Goal: Transaction & Acquisition: Purchase product/service

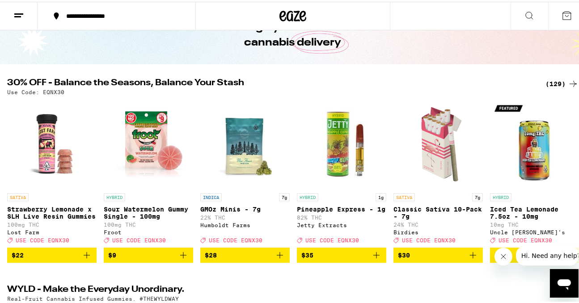
scroll to position [52, 0]
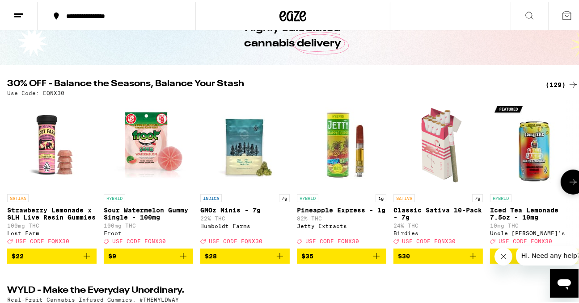
click at [567, 178] on button at bounding box center [572, 180] width 25 height 25
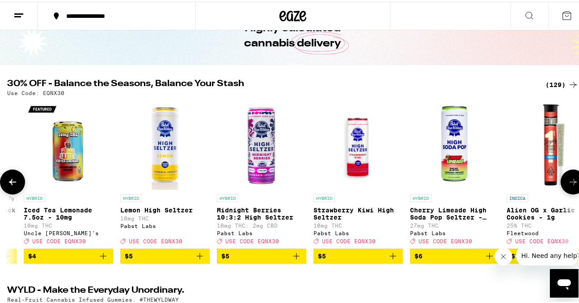
scroll to position [0, 467]
click at [568, 179] on icon at bounding box center [573, 180] width 11 height 11
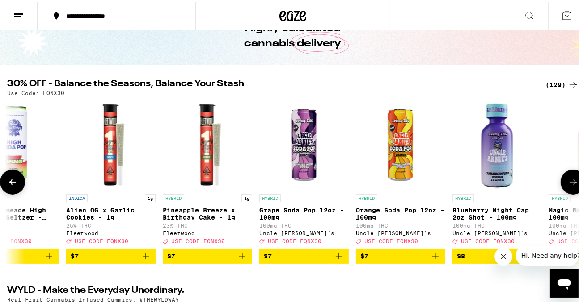
scroll to position [0, 934]
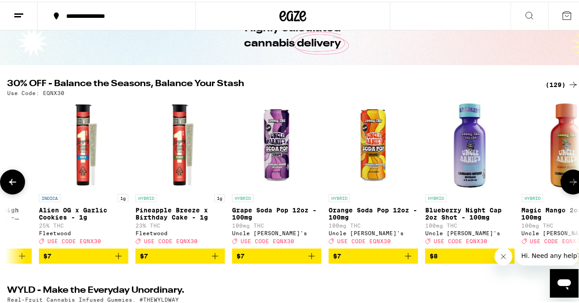
click at [568, 179] on icon at bounding box center [573, 180] width 11 height 11
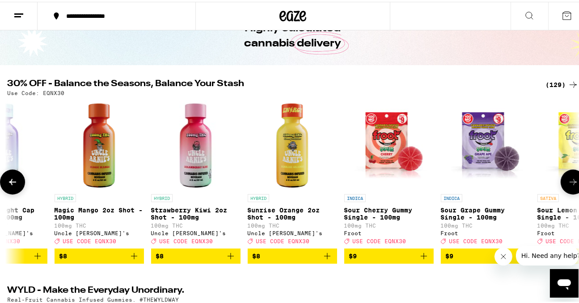
click at [568, 179] on icon at bounding box center [573, 180] width 11 height 11
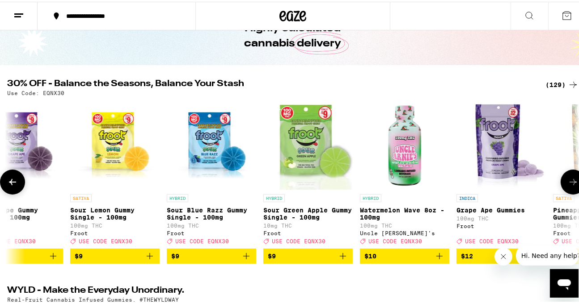
click at [568, 179] on icon at bounding box center [573, 180] width 11 height 11
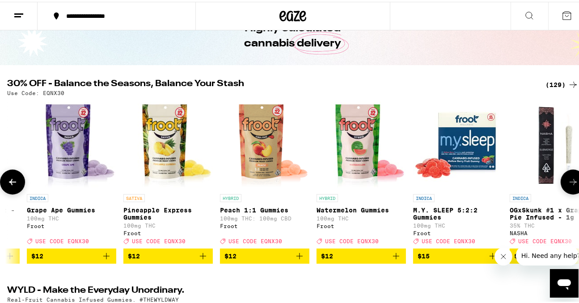
scroll to position [0, 2335]
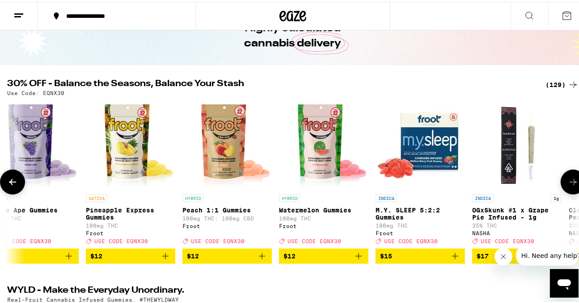
click at [568, 179] on icon at bounding box center [573, 180] width 11 height 11
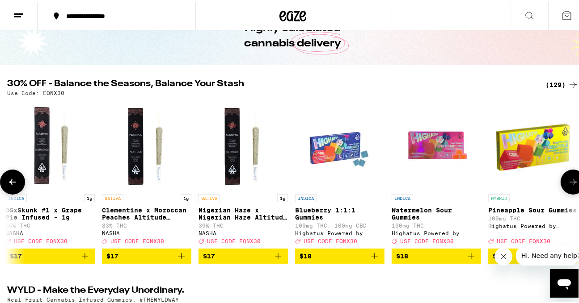
click at [568, 179] on icon at bounding box center [573, 180] width 11 height 11
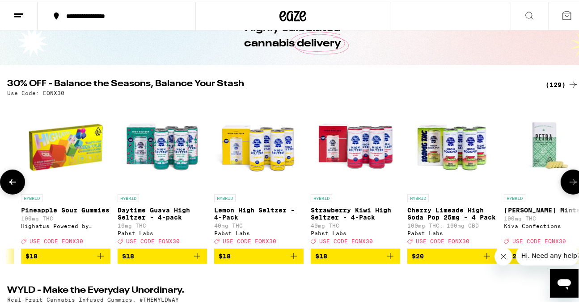
click at [568, 179] on icon at bounding box center [573, 180] width 11 height 11
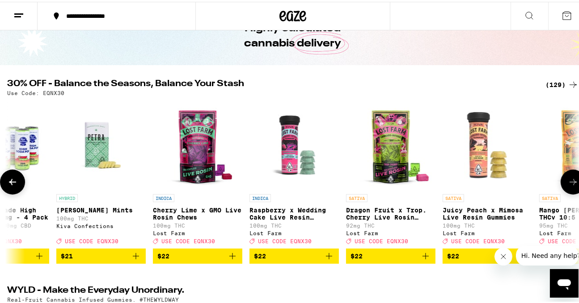
scroll to position [0, 3736]
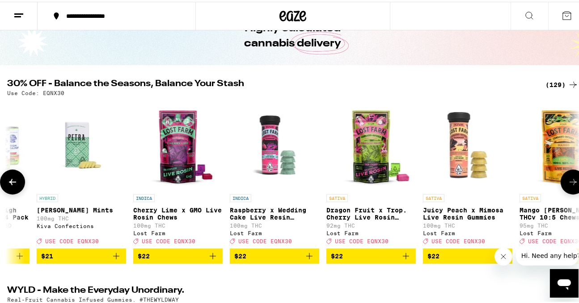
click at [568, 179] on icon at bounding box center [573, 180] width 11 height 11
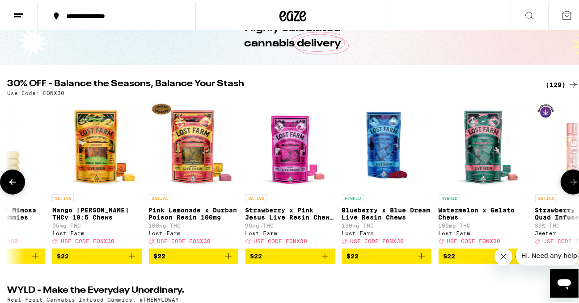
click at [568, 179] on icon at bounding box center [573, 180] width 11 height 11
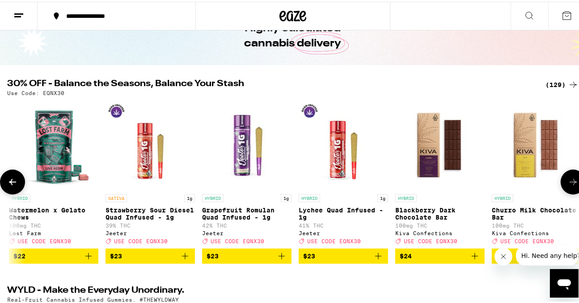
scroll to position [0, 4670]
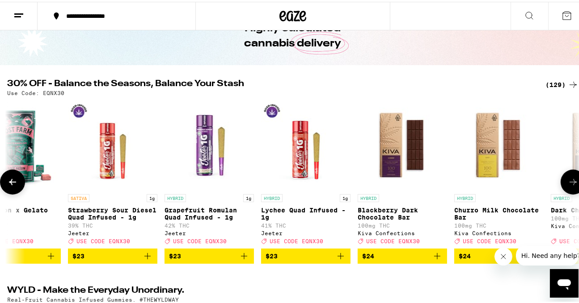
click at [568, 179] on icon at bounding box center [573, 180] width 11 height 11
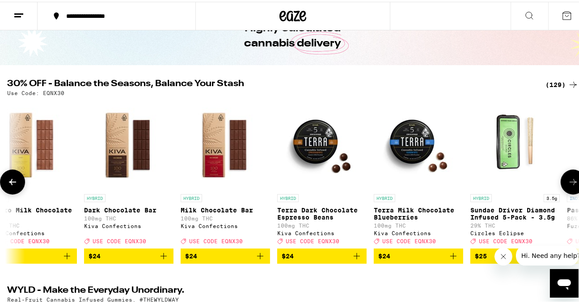
click at [568, 179] on icon at bounding box center [573, 180] width 11 height 11
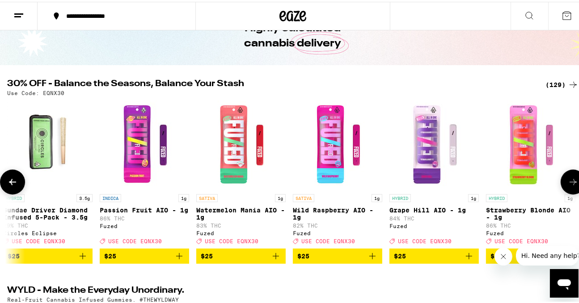
click at [568, 179] on icon at bounding box center [573, 180] width 11 height 11
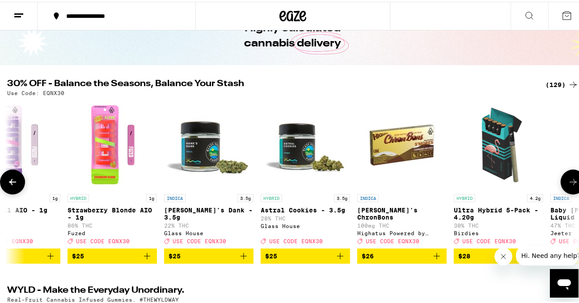
scroll to position [0, 6070]
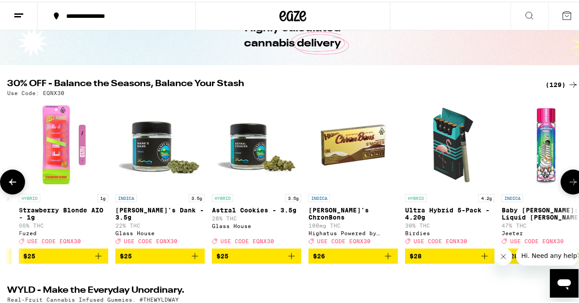
click at [568, 179] on icon at bounding box center [573, 180] width 11 height 11
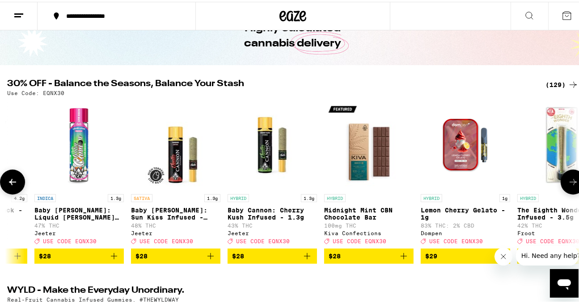
click at [568, 179] on icon at bounding box center [573, 180] width 11 height 11
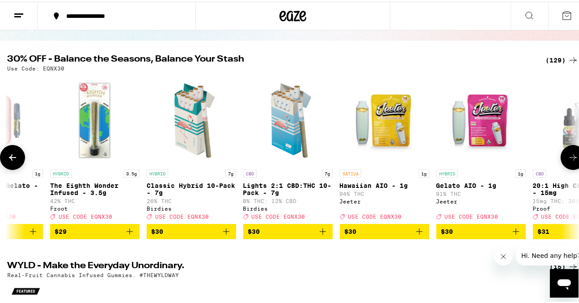
scroll to position [77, 0]
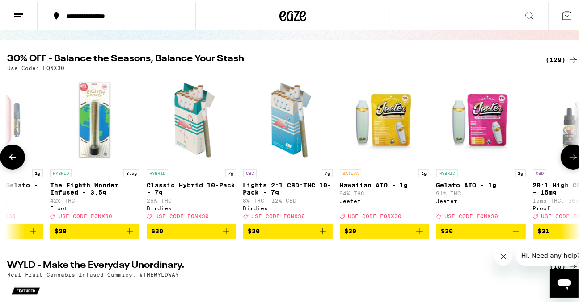
click at [518, 233] on icon "Add to bag" at bounding box center [516, 230] width 6 height 6
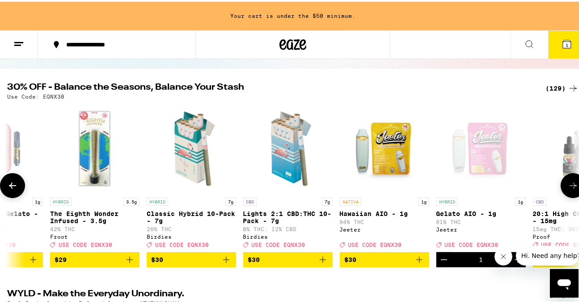
scroll to position [105, 0]
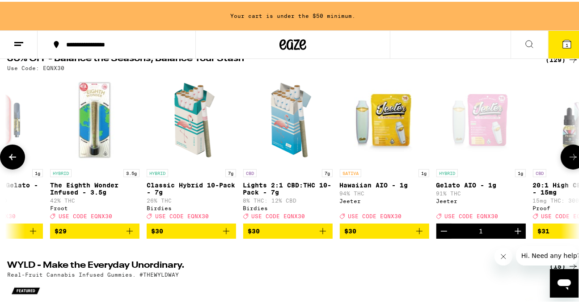
click at [570, 155] on icon at bounding box center [573, 155] width 11 height 11
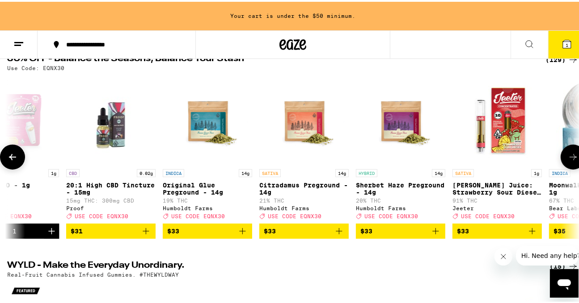
click at [570, 155] on icon at bounding box center [573, 155] width 11 height 11
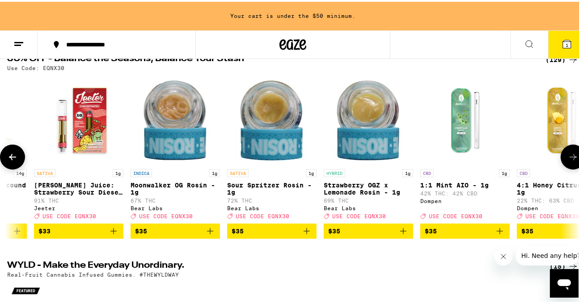
scroll to position [0, 7938]
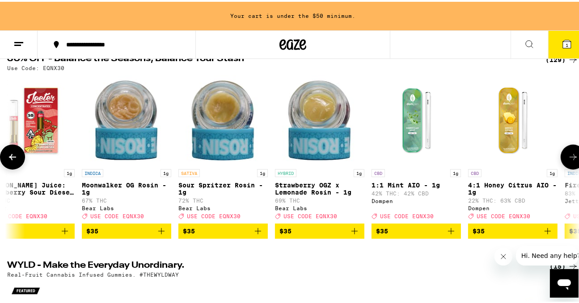
click at [568, 156] on icon at bounding box center [573, 155] width 11 height 11
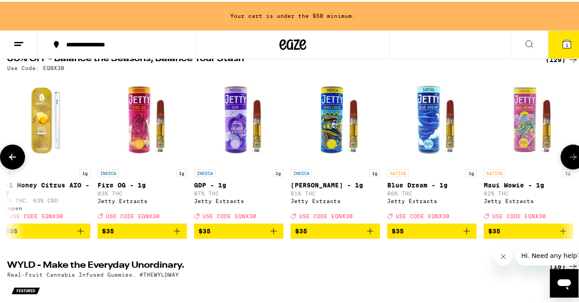
click at [568, 156] on icon at bounding box center [573, 155] width 11 height 11
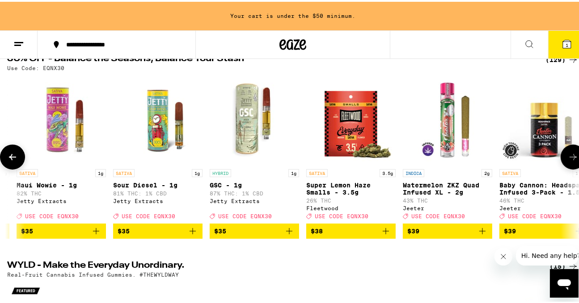
click at [568, 156] on icon at bounding box center [573, 155] width 11 height 11
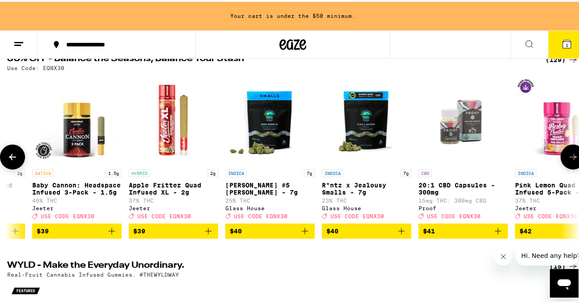
click at [568, 156] on icon at bounding box center [573, 155] width 11 height 11
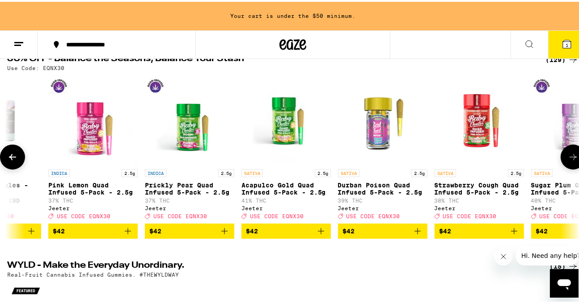
click at [568, 156] on icon at bounding box center [573, 155] width 11 height 11
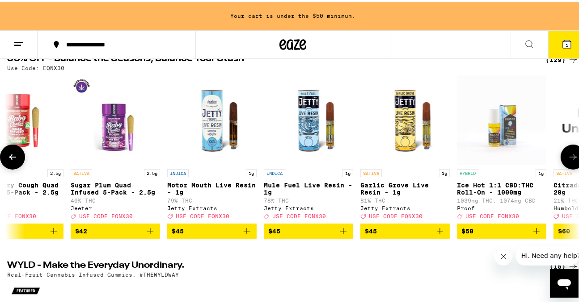
scroll to position [0, 10273]
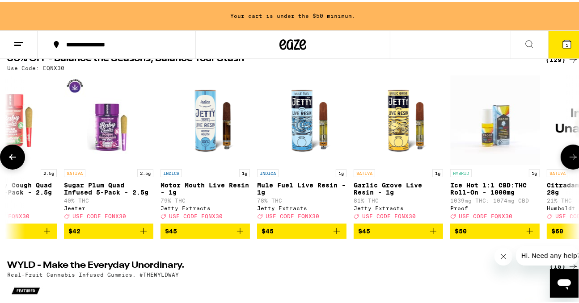
click at [560, 155] on button at bounding box center [572, 155] width 25 height 25
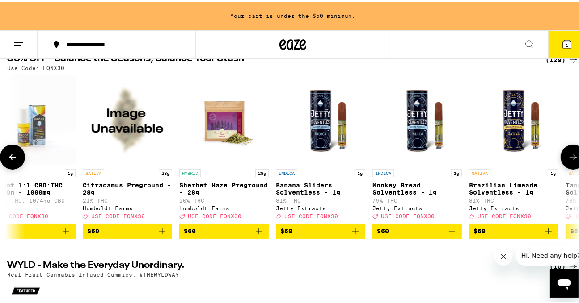
scroll to position [0, 10740]
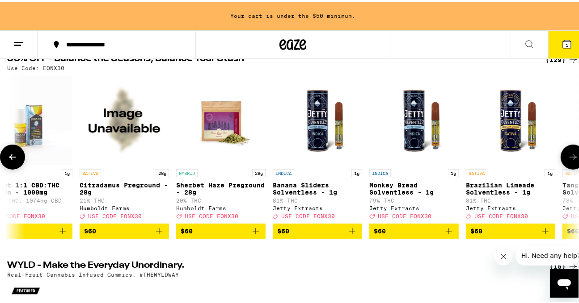
click at [560, 155] on button at bounding box center [572, 155] width 25 height 25
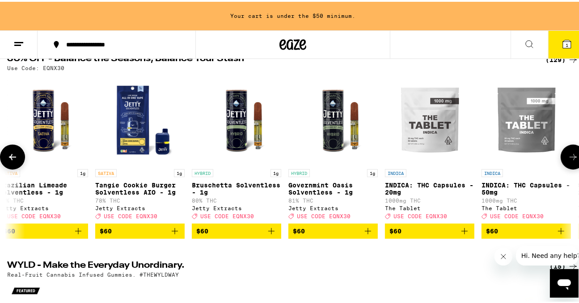
click at [560, 155] on button at bounding box center [572, 155] width 25 height 25
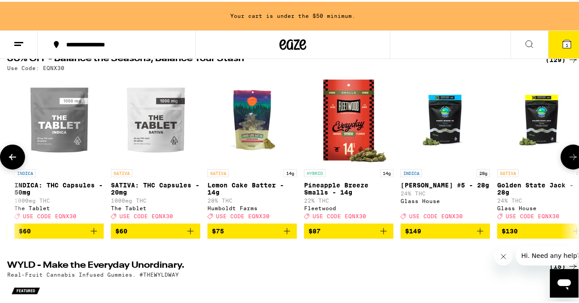
click at [560, 155] on button at bounding box center [572, 155] width 25 height 25
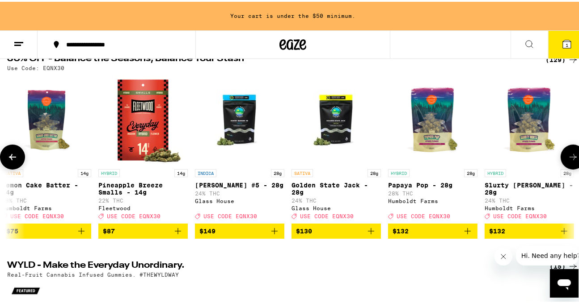
scroll to position [0, 11889]
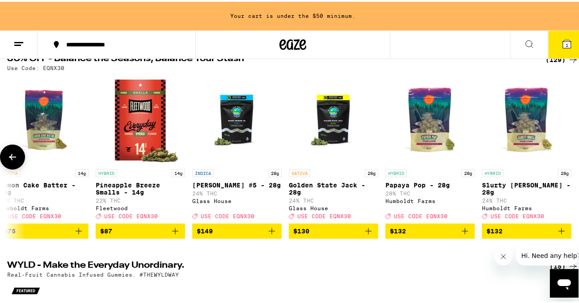
click at [6, 159] on button at bounding box center [12, 155] width 25 height 25
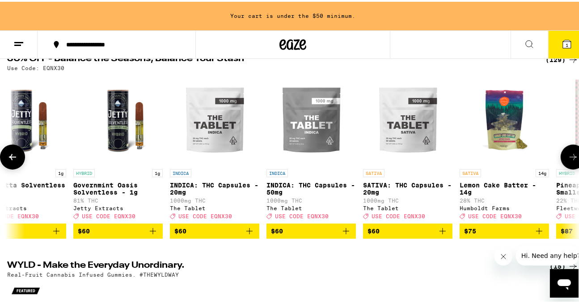
click at [9, 158] on icon at bounding box center [12, 155] width 11 height 11
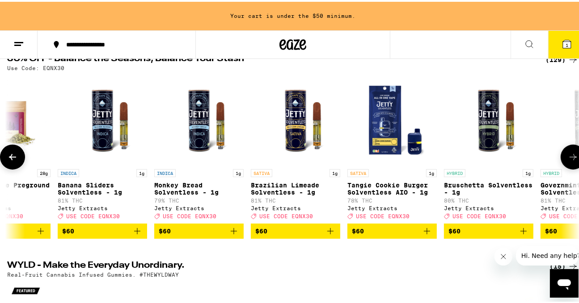
click at [9, 158] on icon at bounding box center [12, 155] width 11 height 11
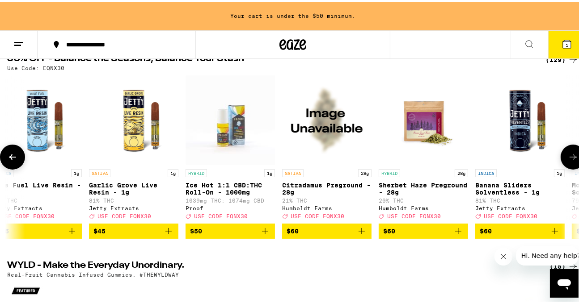
scroll to position [0, 10488]
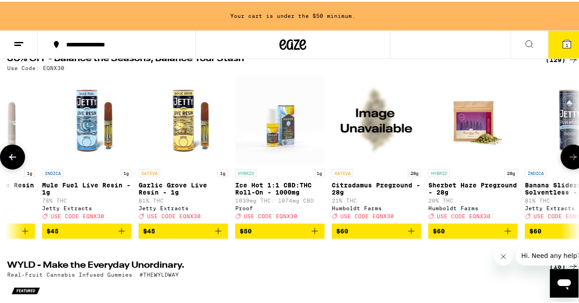
click at [9, 158] on icon at bounding box center [12, 155] width 11 height 11
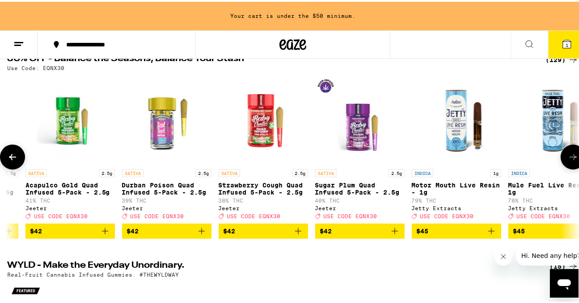
scroll to position [0, 10021]
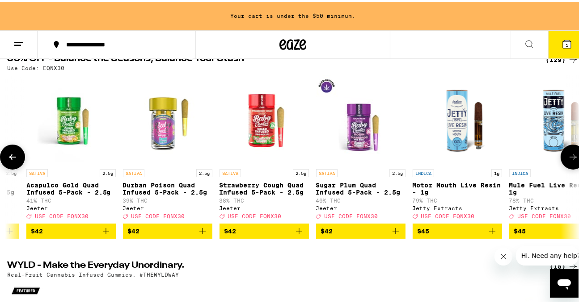
click at [11, 155] on icon at bounding box center [12, 155] width 11 height 11
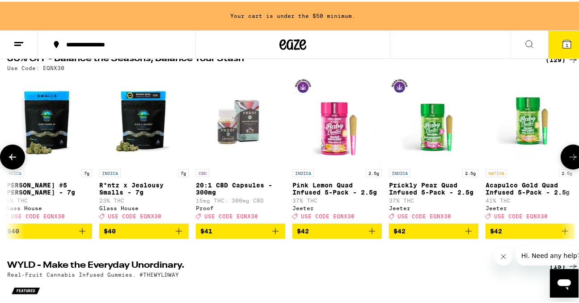
scroll to position [0, 9554]
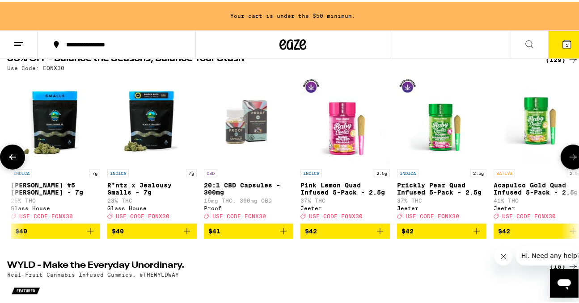
click at [13, 159] on icon at bounding box center [12, 155] width 7 height 6
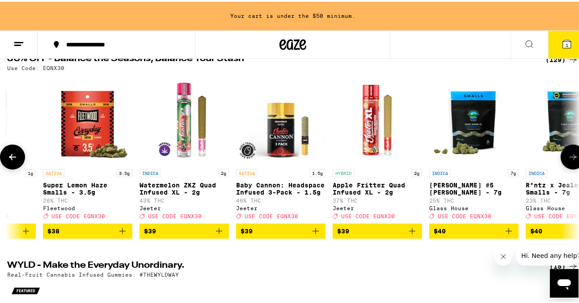
scroll to position [0, 9087]
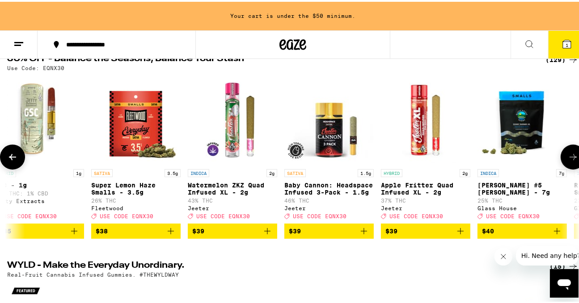
click at [13, 159] on icon at bounding box center [12, 155] width 7 height 6
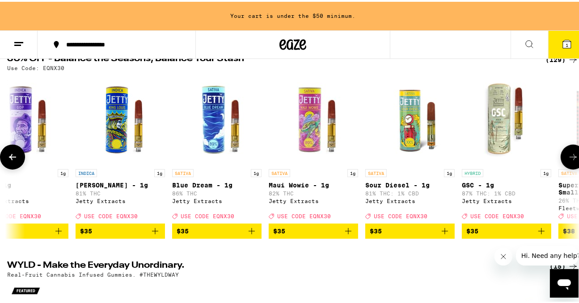
click at [10, 157] on icon at bounding box center [12, 155] width 11 height 11
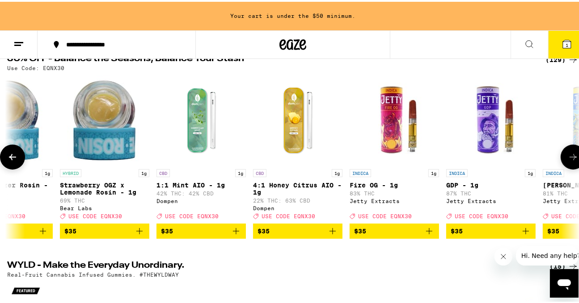
click at [10, 157] on icon at bounding box center [12, 155] width 11 height 11
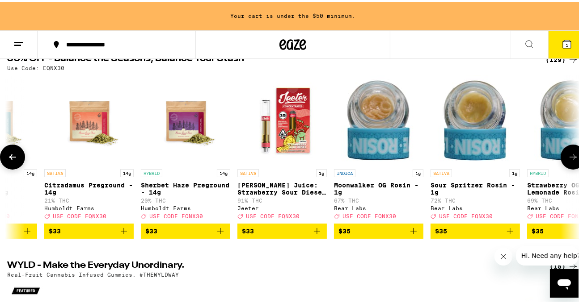
click at [10, 157] on icon at bounding box center [12, 155] width 11 height 11
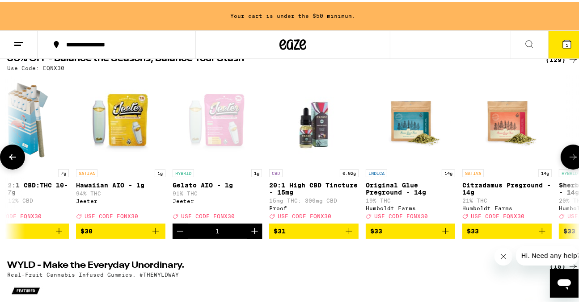
scroll to position [0, 7219]
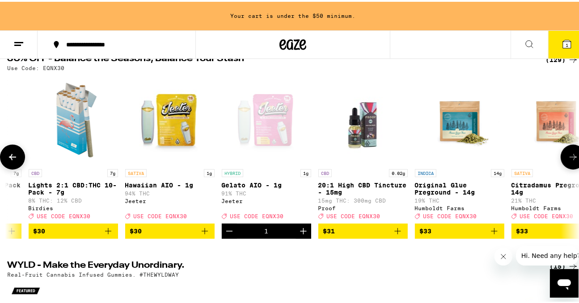
click at [10, 157] on icon at bounding box center [12, 155] width 11 height 11
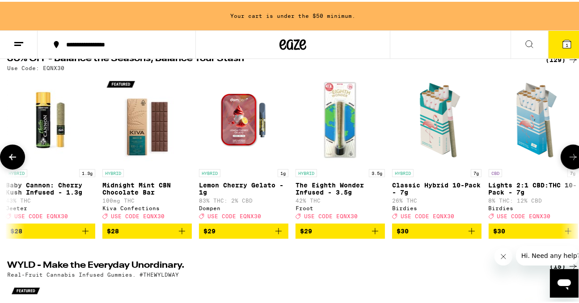
scroll to position [0, 6752]
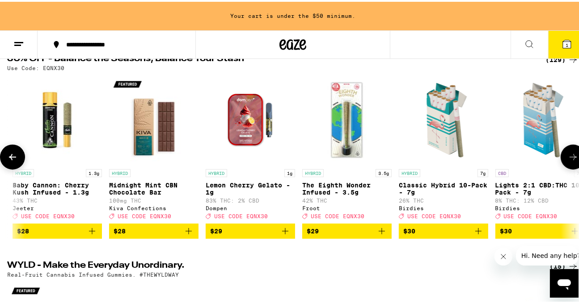
click at [10, 157] on icon at bounding box center [12, 155] width 11 height 11
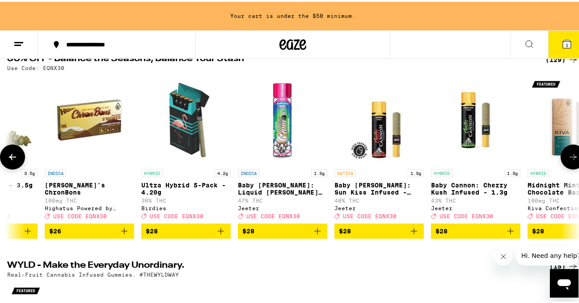
scroll to position [0, 6285]
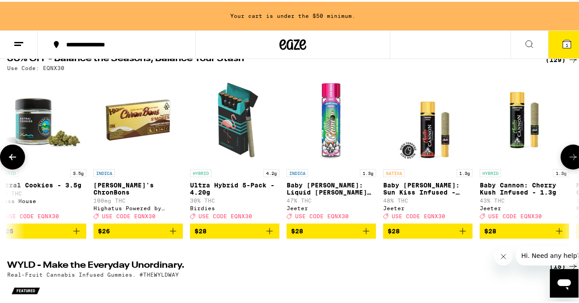
click at [10, 157] on icon at bounding box center [12, 155] width 11 height 11
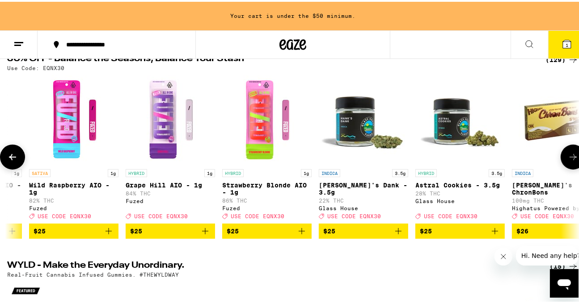
scroll to position [0, 5818]
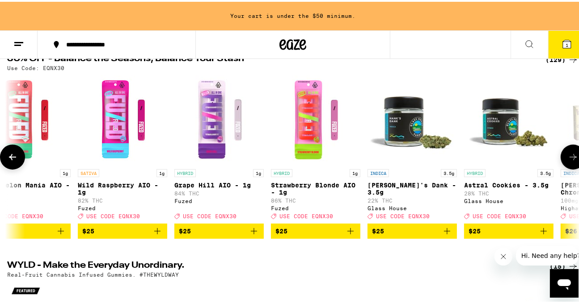
click at [10, 157] on icon at bounding box center [12, 155] width 11 height 11
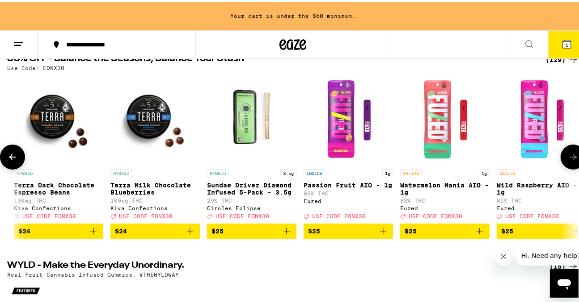
scroll to position [0, 5351]
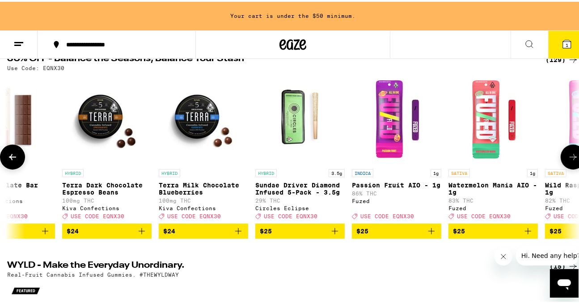
click at [10, 157] on icon at bounding box center [12, 155] width 11 height 11
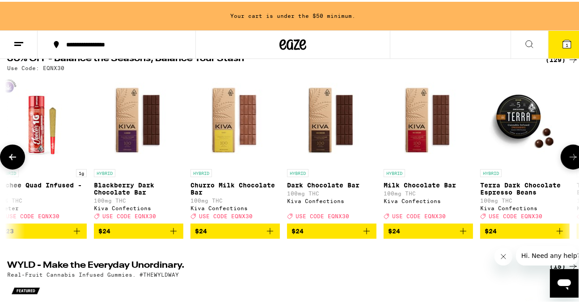
scroll to position [0, 4884]
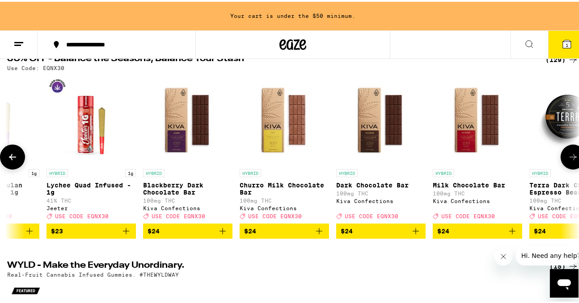
click at [10, 157] on icon at bounding box center [12, 155] width 11 height 11
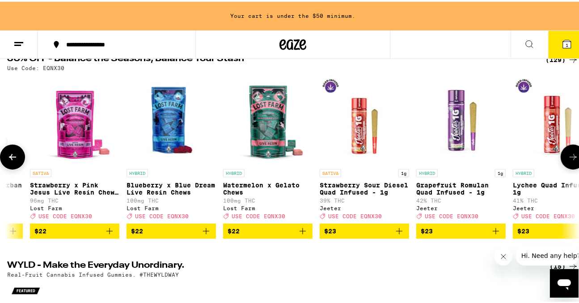
scroll to position [0, 4418]
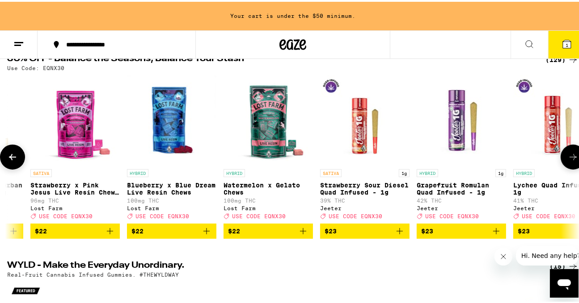
click at [10, 157] on icon at bounding box center [12, 155] width 11 height 11
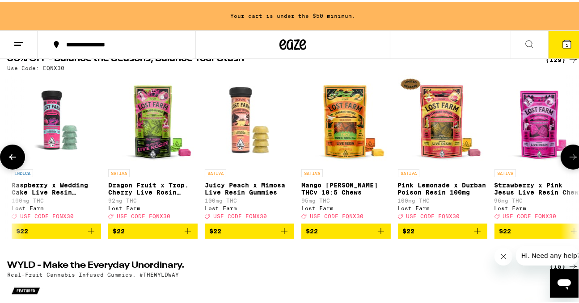
scroll to position [0, 3951]
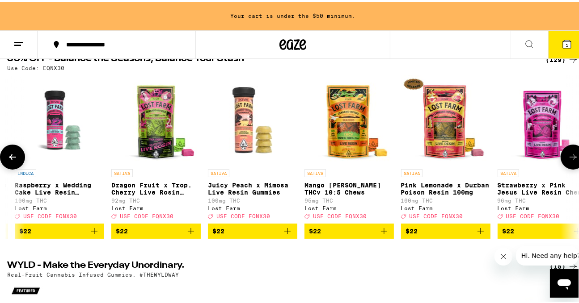
click at [568, 155] on icon at bounding box center [573, 155] width 11 height 11
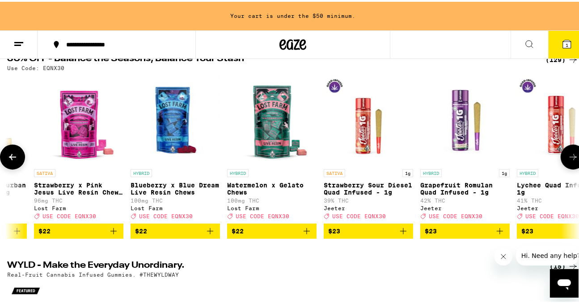
scroll to position [0, 4418]
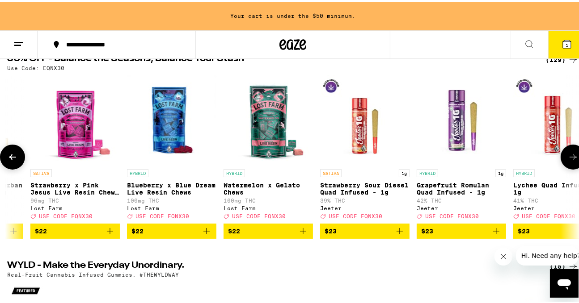
click at [10, 159] on icon at bounding box center [12, 155] width 7 height 6
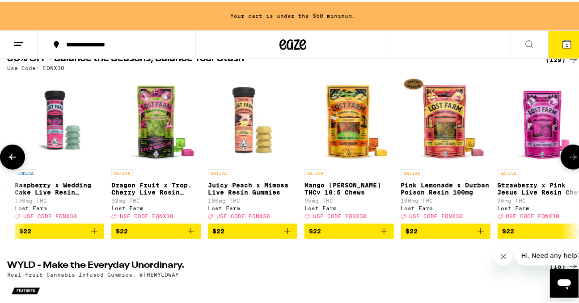
click at [10, 159] on icon at bounding box center [12, 155] width 7 height 6
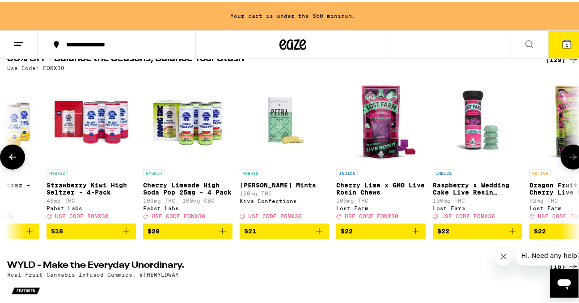
scroll to position [0, 3483]
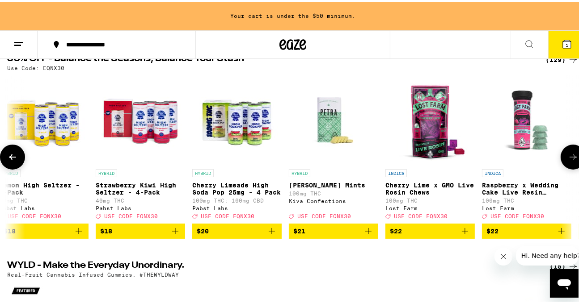
click at [5, 157] on button at bounding box center [12, 155] width 25 height 25
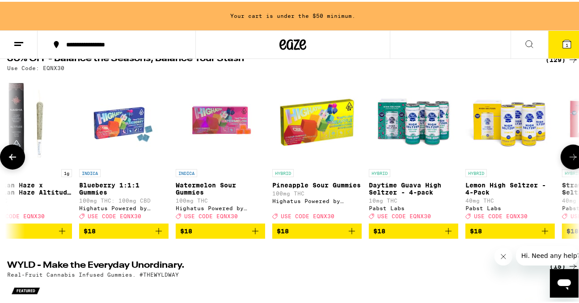
scroll to position [0, 3016]
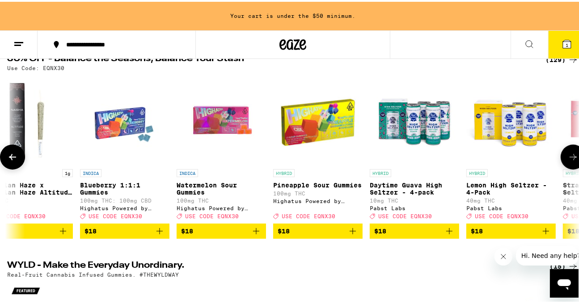
click at [111, 125] on img "Open page for Blueberry 1:1:1 Gummies from Highatus Powered by Cannabiotix" at bounding box center [124, 118] width 89 height 89
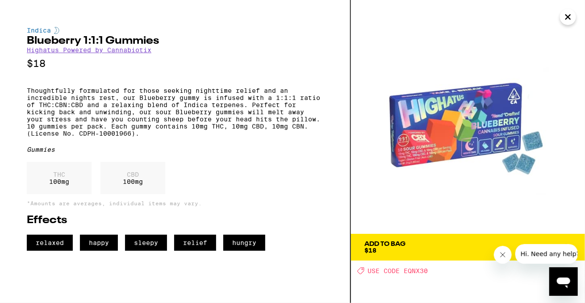
click at [567, 14] on icon "Close" at bounding box center [568, 16] width 11 height 13
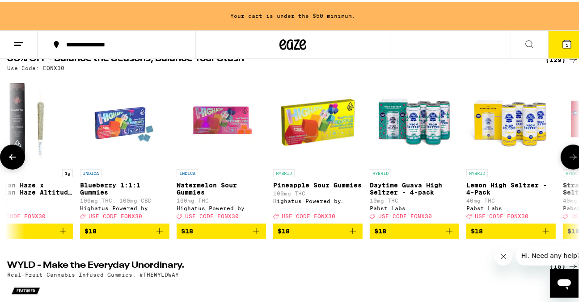
click at [219, 115] on img "Open page for Watermelon Sour Gummies from Highatus Powered by Cannabiotix" at bounding box center [221, 118] width 89 height 89
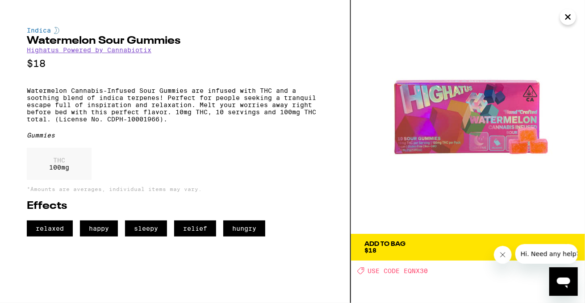
click at [570, 17] on icon "Close" at bounding box center [568, 16] width 11 height 13
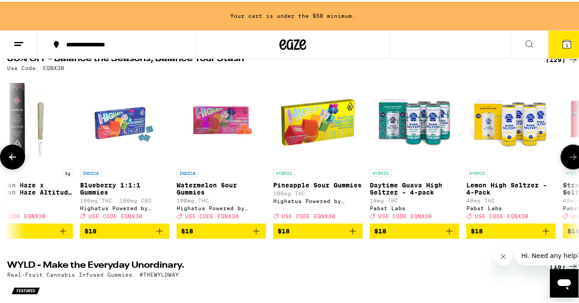
click at [568, 149] on button at bounding box center [572, 155] width 25 height 25
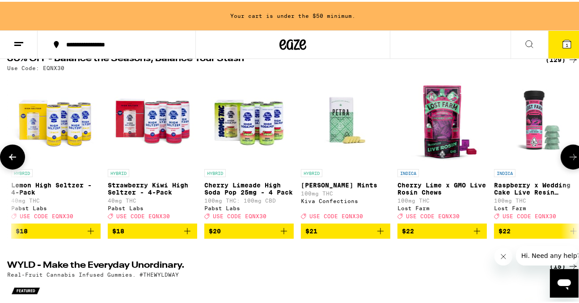
scroll to position [0, 3483]
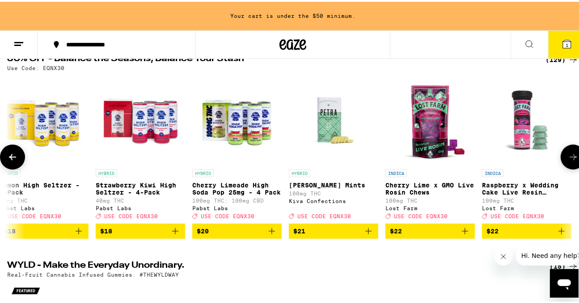
click at [571, 158] on icon at bounding box center [573, 155] width 11 height 11
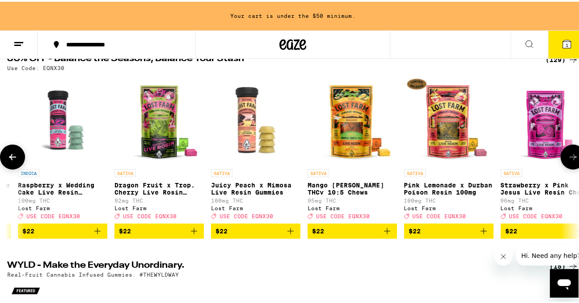
scroll to position [0, 3951]
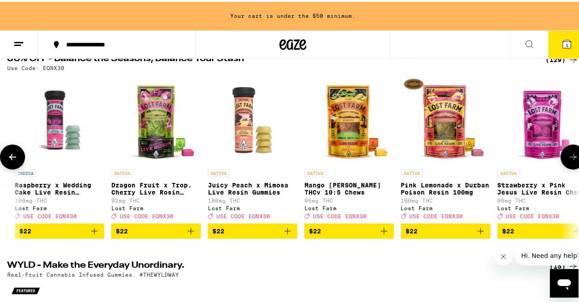
click at [13, 157] on icon at bounding box center [12, 155] width 11 height 11
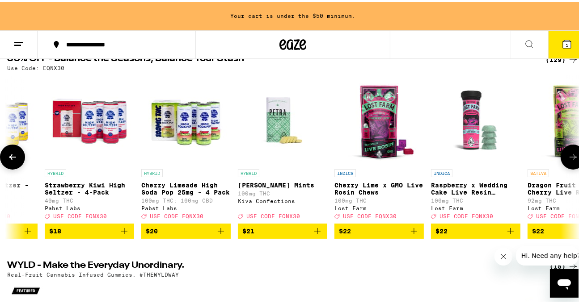
scroll to position [0, 3483]
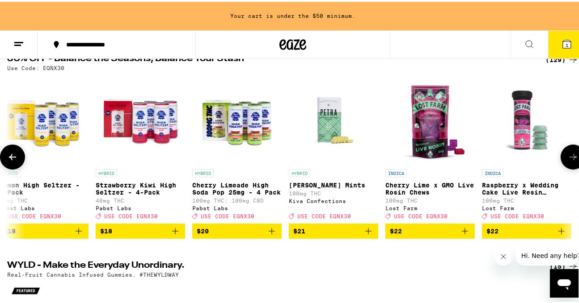
click at [435, 134] on img "Open page for Cherry Lime x GMO Live Rosin Chews from Lost Farm" at bounding box center [429, 118] width 89 height 89
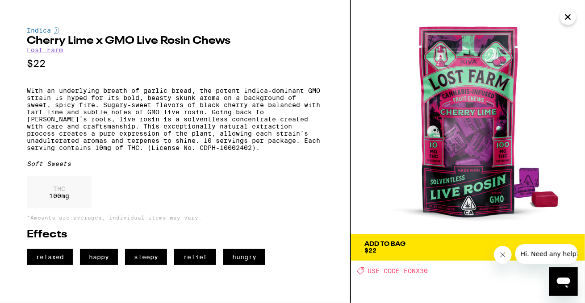
click at [567, 20] on icon "Close" at bounding box center [568, 16] width 11 height 13
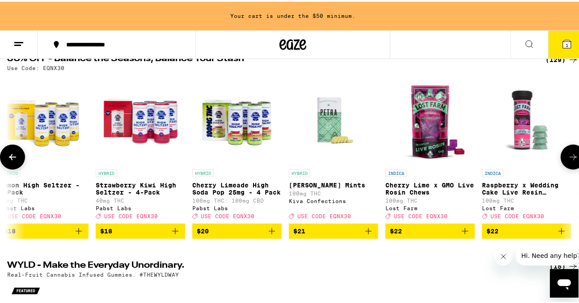
click at [462, 234] on icon "Add to bag" at bounding box center [464, 229] width 11 height 11
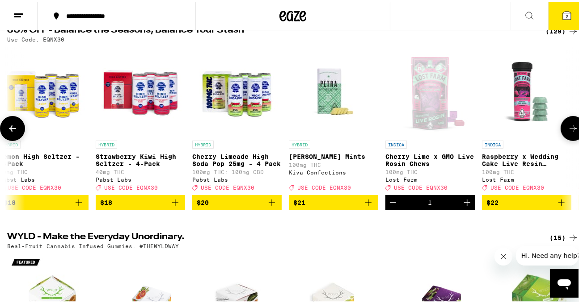
scroll to position [77, 0]
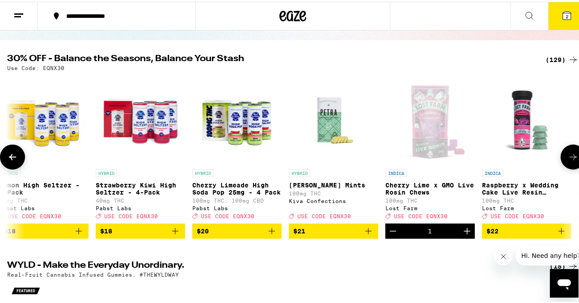
click at [14, 161] on icon at bounding box center [12, 155] width 11 height 11
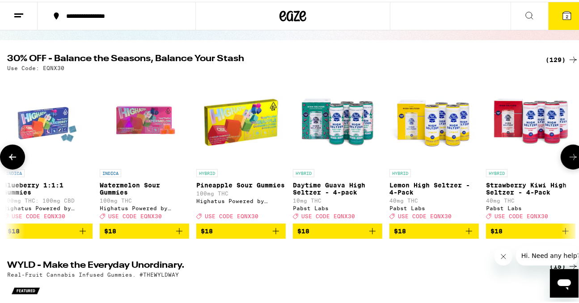
scroll to position [0, 3016]
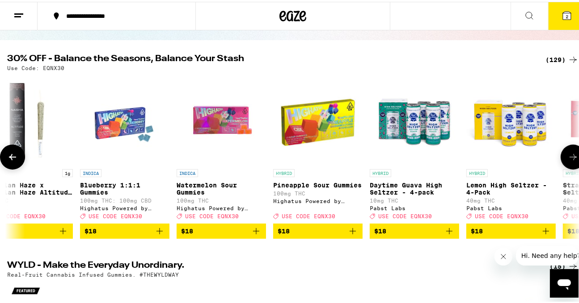
click at [160, 234] on icon "Add to bag" at bounding box center [159, 229] width 11 height 11
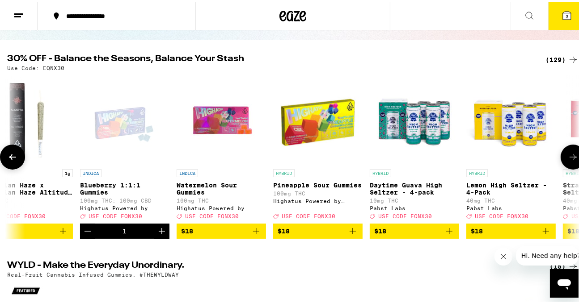
click at [16, 161] on icon at bounding box center [12, 155] width 11 height 11
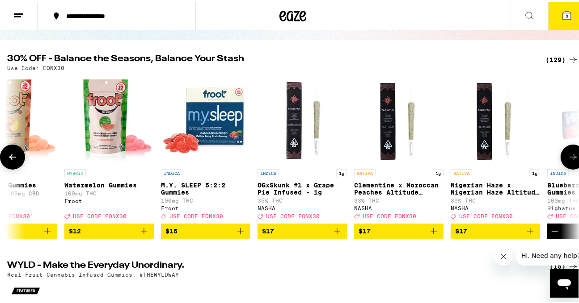
click at [16, 161] on icon at bounding box center [12, 155] width 11 height 11
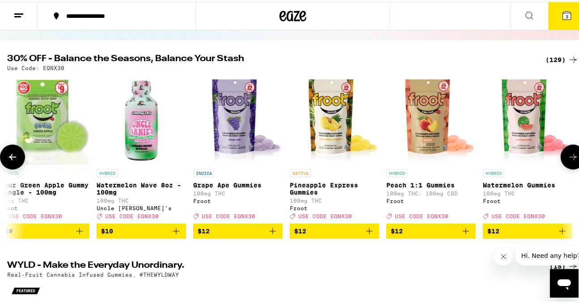
scroll to position [0, 2083]
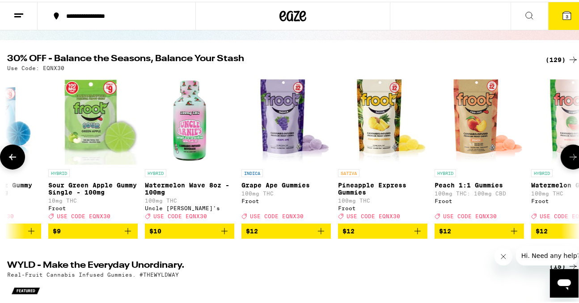
click at [17, 159] on icon at bounding box center [12, 155] width 11 height 11
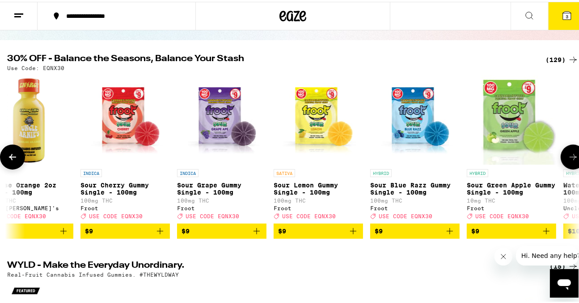
scroll to position [0, 1616]
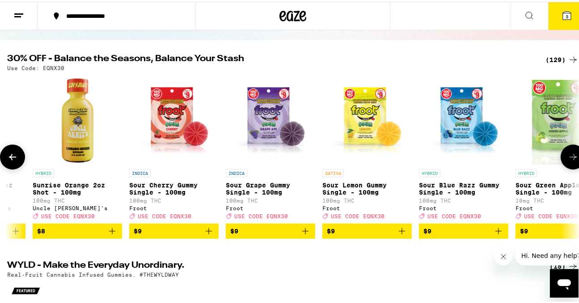
click at [17, 159] on icon at bounding box center [12, 155] width 11 height 11
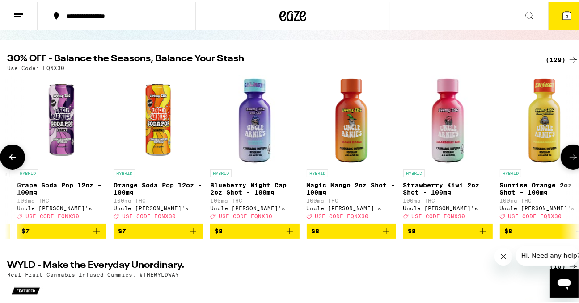
click at [17, 159] on icon at bounding box center [12, 155] width 11 height 11
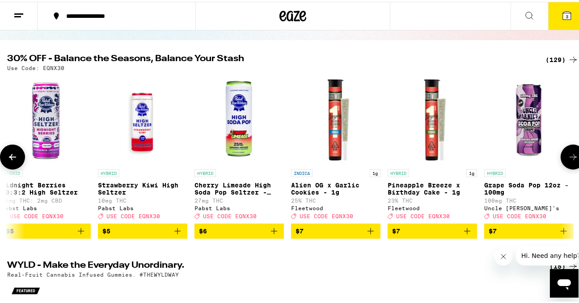
click at [17, 159] on icon at bounding box center [12, 155] width 11 height 11
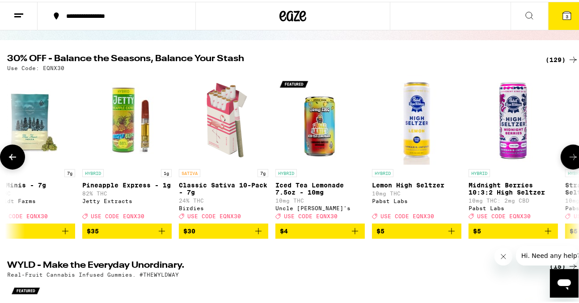
click at [17, 159] on icon at bounding box center [12, 155] width 11 height 11
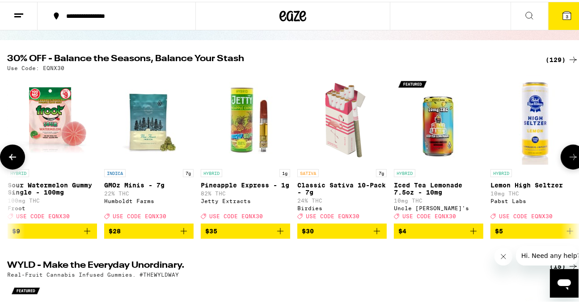
scroll to position [0, 0]
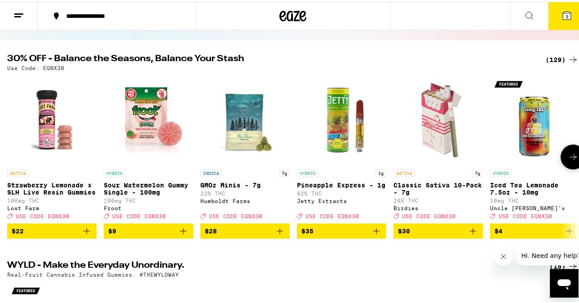
click at [568, 159] on icon at bounding box center [573, 155] width 11 height 11
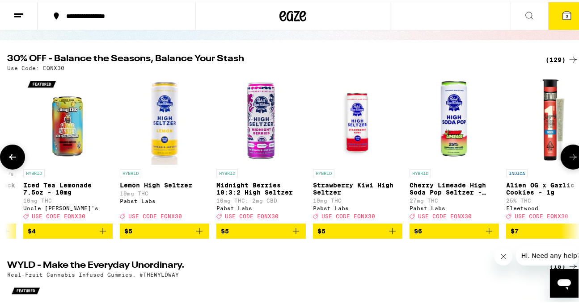
click at [568, 159] on icon at bounding box center [573, 155] width 11 height 11
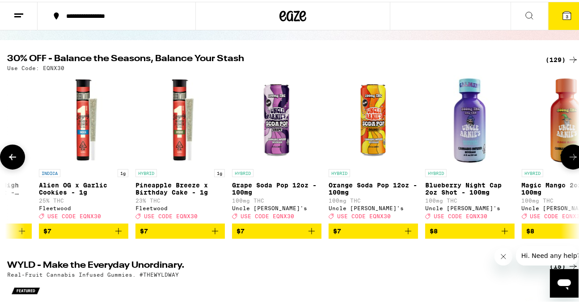
click at [568, 159] on icon at bounding box center [573, 155] width 11 height 11
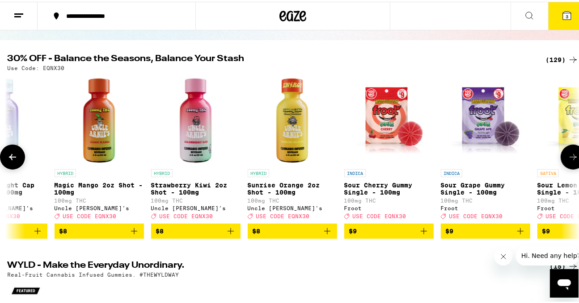
click at [568, 159] on icon at bounding box center [573, 155] width 11 height 11
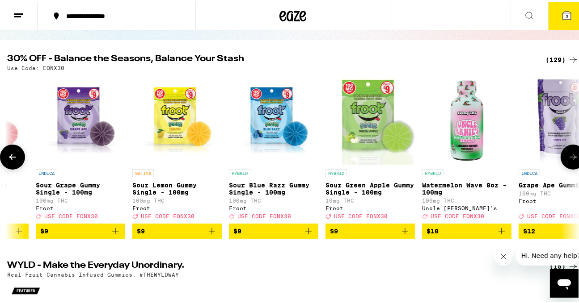
scroll to position [0, 1868]
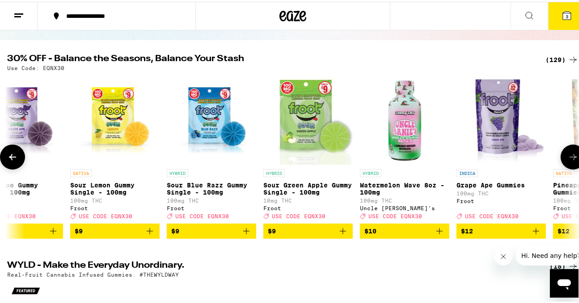
click at [568, 159] on icon at bounding box center [573, 155] width 11 height 11
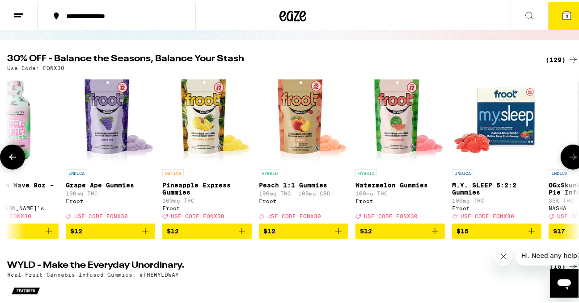
scroll to position [0, 2335]
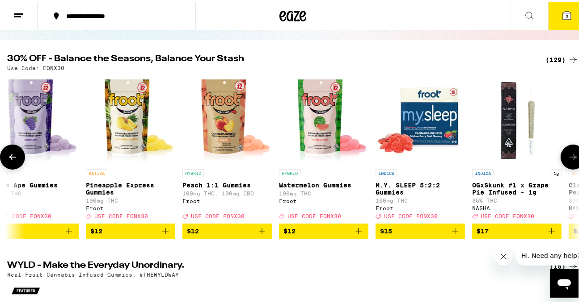
click at [40, 135] on img "Open page for Grape Ape Gummies from Froot" at bounding box center [33, 118] width 89 height 89
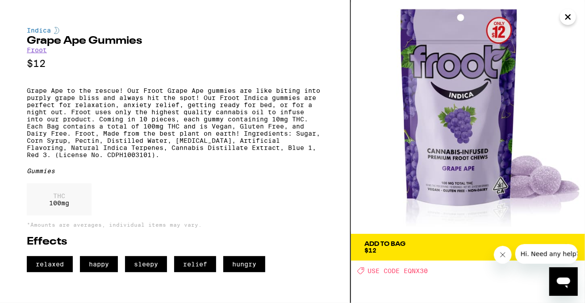
click at [563, 11] on button "Close" at bounding box center [568, 17] width 16 height 16
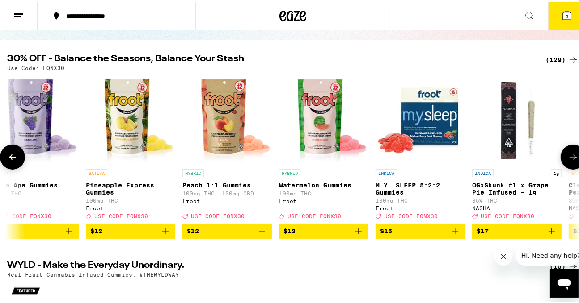
click at [572, 154] on button at bounding box center [572, 155] width 25 height 25
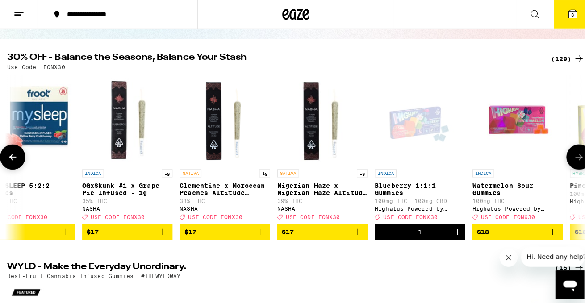
scroll to position [0, 2801]
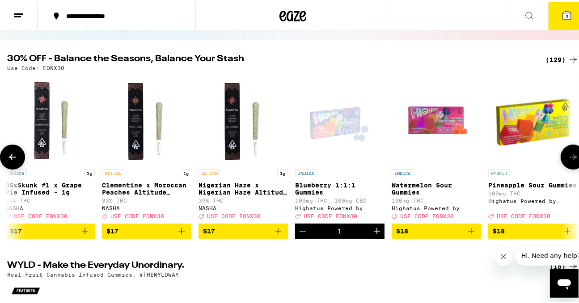
click at [470, 235] on icon "Add to bag" at bounding box center [471, 229] width 11 height 11
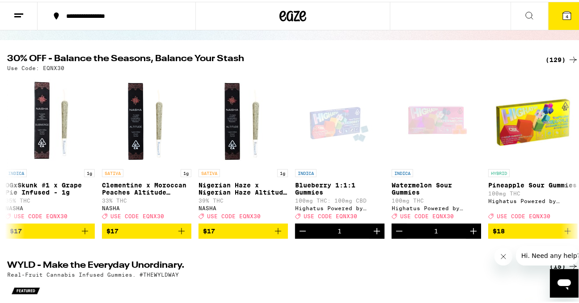
click at [566, 17] on button "4" at bounding box center [567, 14] width 38 height 28
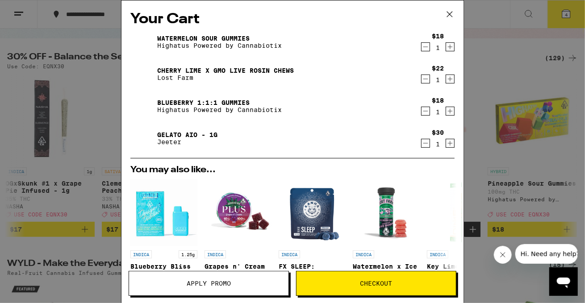
click at [422, 47] on icon "Decrement" at bounding box center [426, 47] width 8 height 11
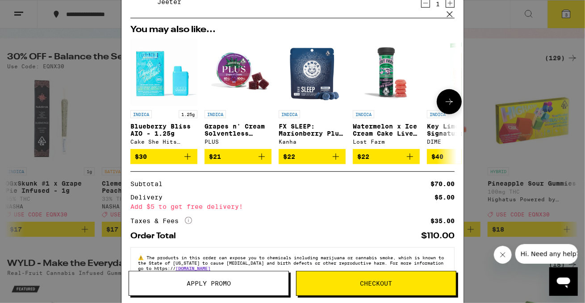
scroll to position [110, 0]
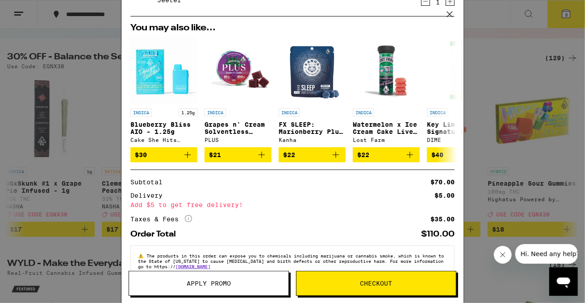
click at [248, 285] on span "Apply Promo" at bounding box center [209, 284] width 160 height 6
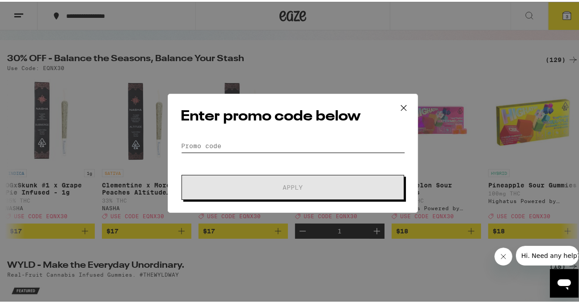
click at [259, 142] on input "Promo Code" at bounding box center [293, 144] width 224 height 13
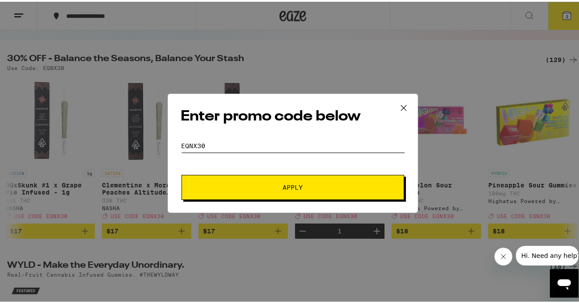
type input "EQNX30"
click at [276, 188] on span "Apply" at bounding box center [292, 186] width 161 height 6
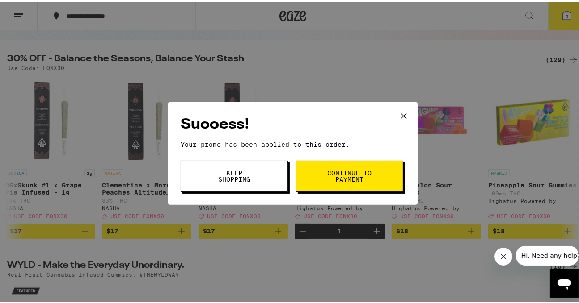
click at [317, 174] on button "Continue to payment" at bounding box center [349, 174] width 107 height 31
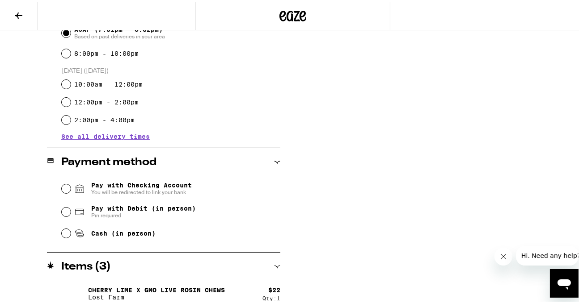
scroll to position [267, 0]
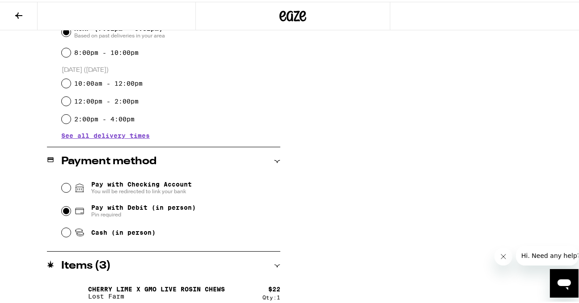
click at [62, 209] on input "Pay with Debit (in person) Pin required" at bounding box center [66, 209] width 9 height 9
radio input "true"
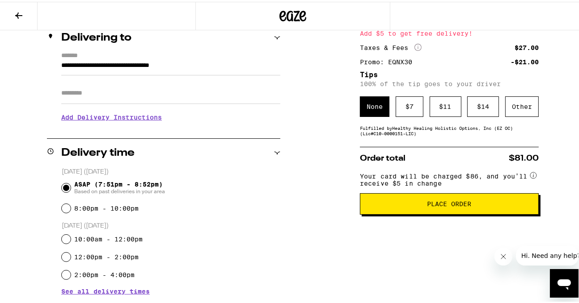
scroll to position [119, 0]
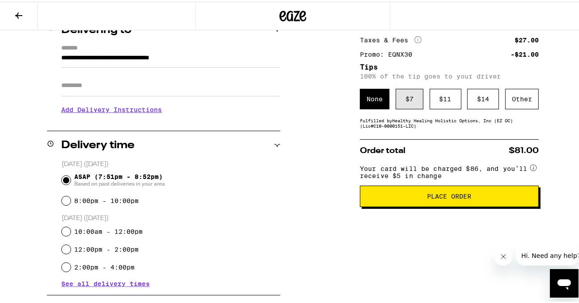
click at [411, 92] on div "$ 7" at bounding box center [410, 97] width 28 height 21
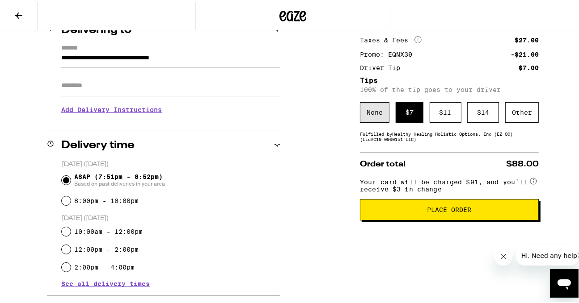
click at [371, 105] on div "None" at bounding box center [374, 111] width 29 height 21
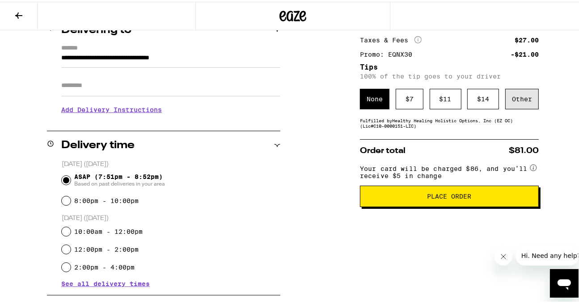
click at [517, 96] on div "Other" at bounding box center [522, 97] width 34 height 21
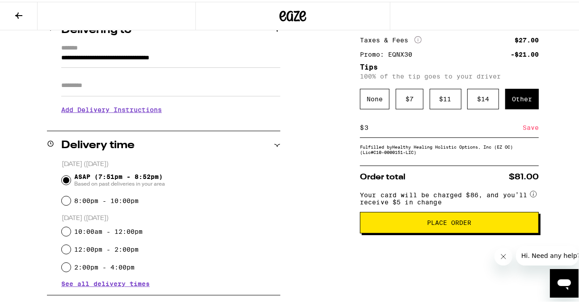
type input "3"
type input "5"
click at [524, 126] on div "Save" at bounding box center [530, 126] width 16 height 20
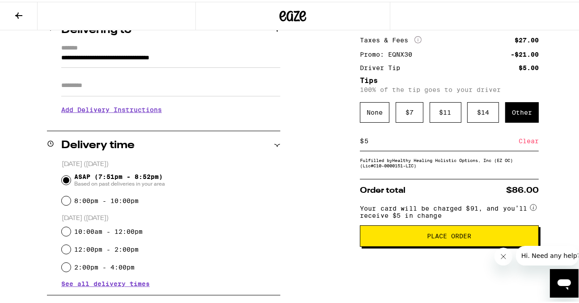
scroll to position [118, 0]
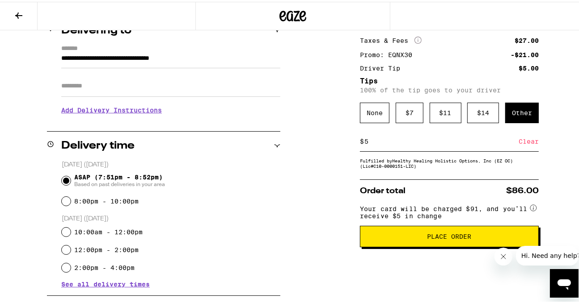
click at [419, 234] on button "Place Order" at bounding box center [449, 234] width 179 height 21
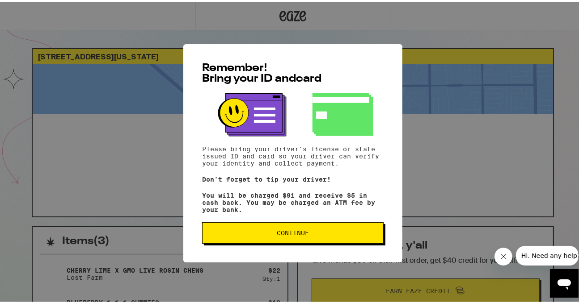
click at [320, 230] on button "Continue" at bounding box center [292, 231] width 181 height 21
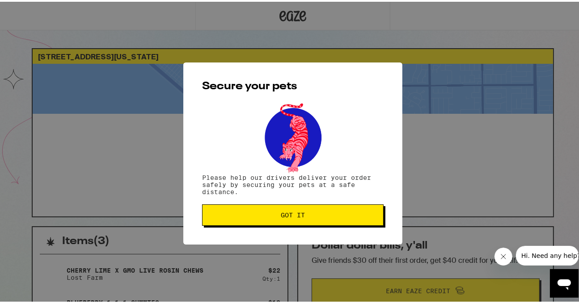
click at [308, 215] on span "Got it" at bounding box center [293, 214] width 166 height 6
